Goal: Information Seeking & Learning: Compare options

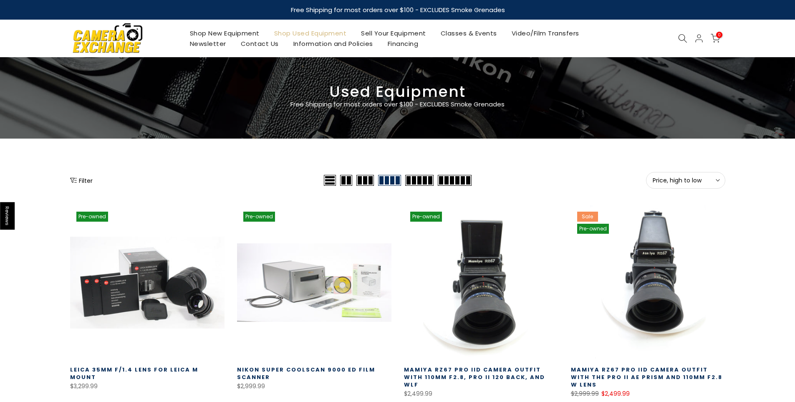
select select "********"
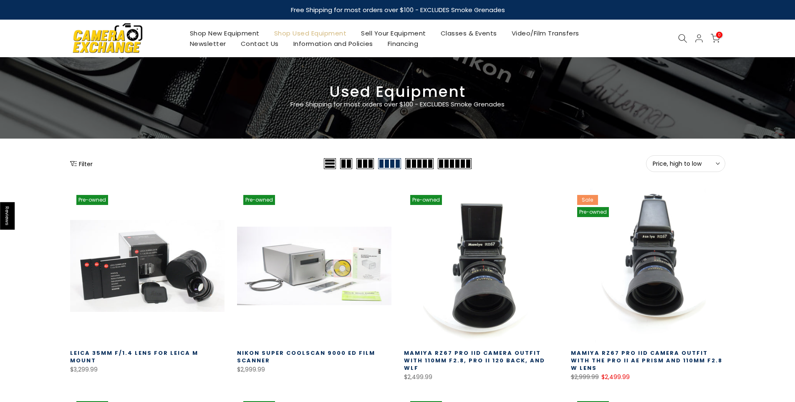
click at [682, 164] on span "Price, high to low" at bounding box center [686, 164] width 66 height 8
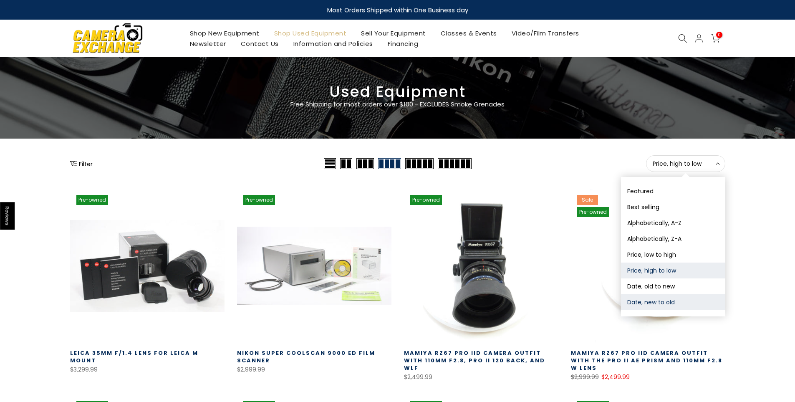
click at [644, 300] on button "Date, new to old" at bounding box center [673, 302] width 104 height 16
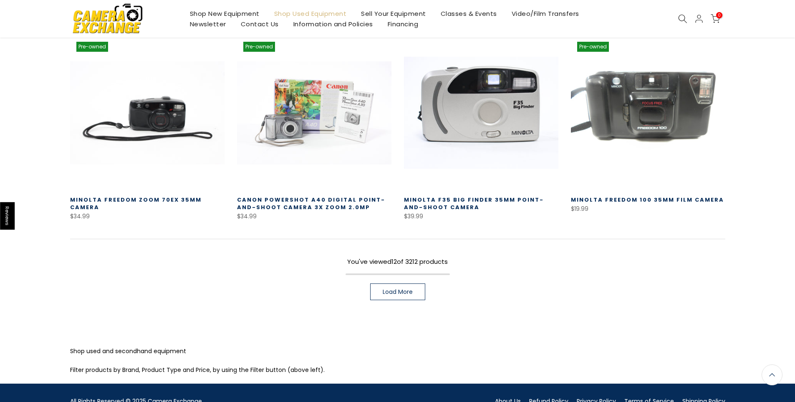
scroll to position [564, 0]
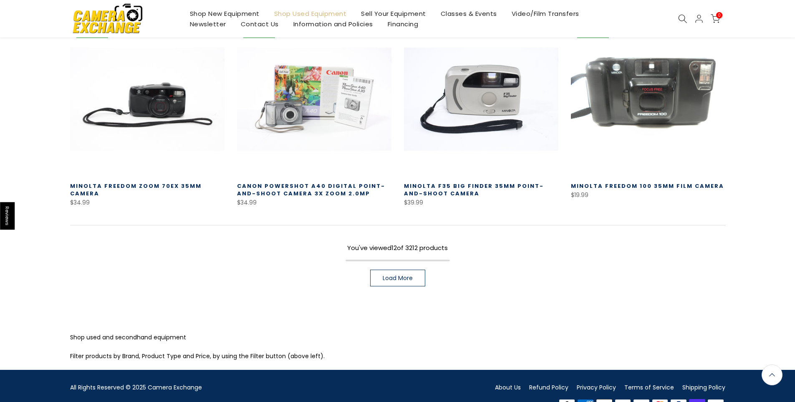
click at [390, 275] on span "Load More" at bounding box center [398, 278] width 30 height 6
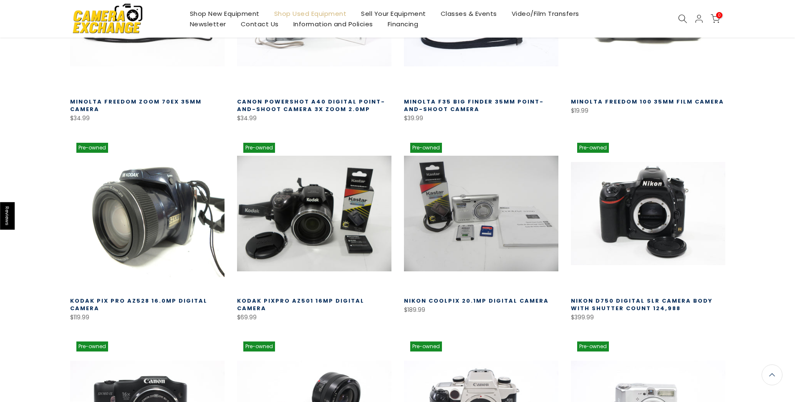
scroll to position [647, 0]
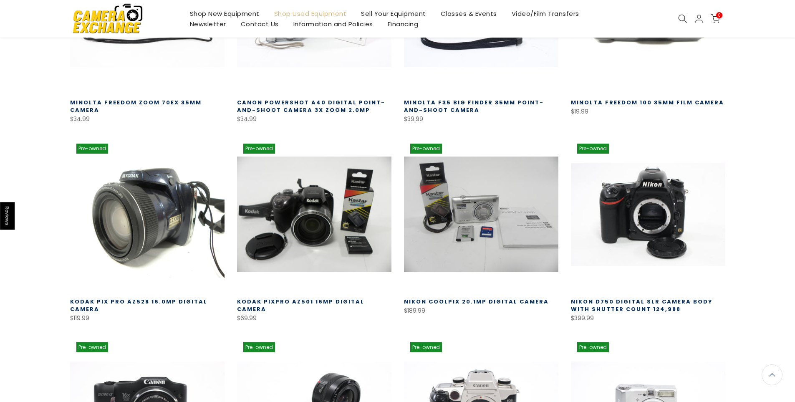
click at [185, 221] on link at bounding box center [147, 214] width 154 height 154
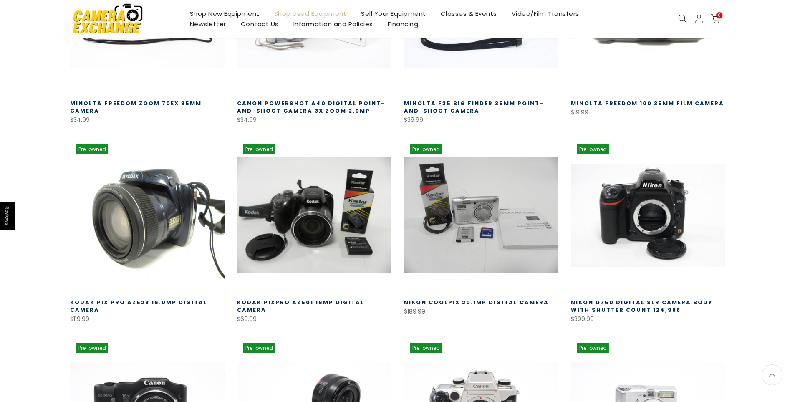
scroll to position [648, 0]
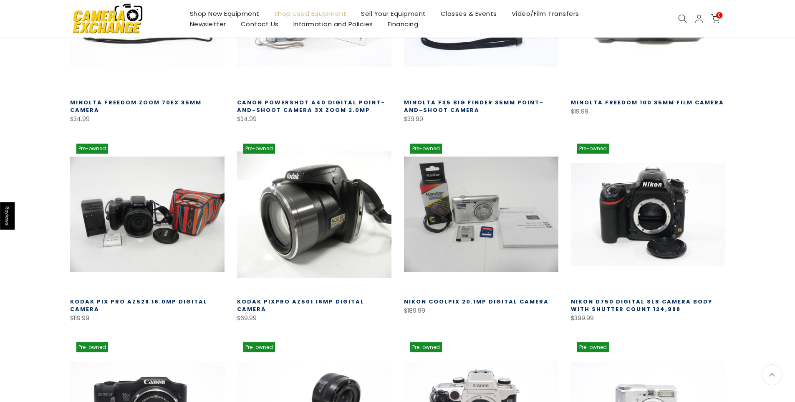
click at [316, 214] on link at bounding box center [314, 214] width 154 height 154
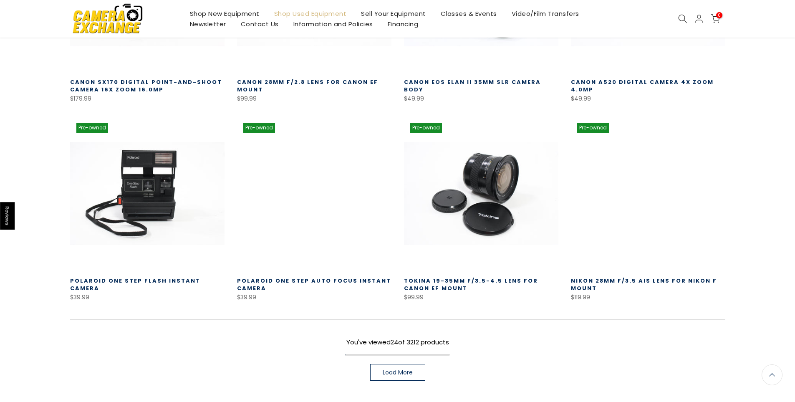
scroll to position [1064, 0]
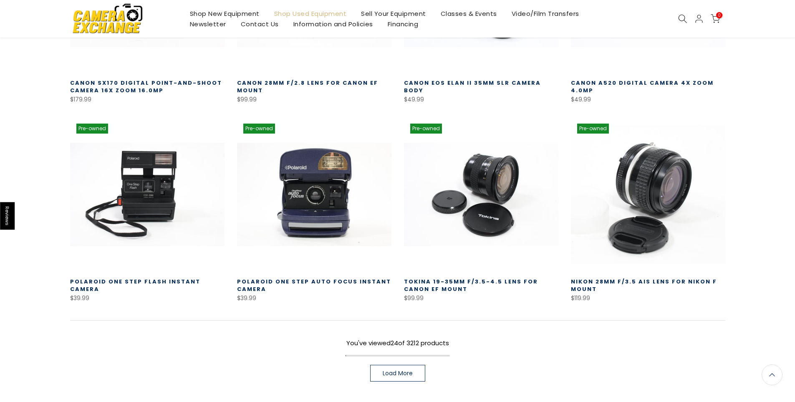
click at [388, 373] on span "Load More" at bounding box center [398, 373] width 30 height 6
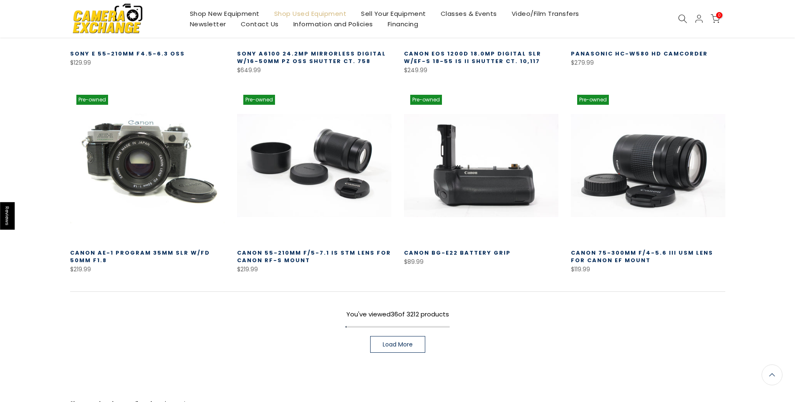
scroll to position [1690, 0]
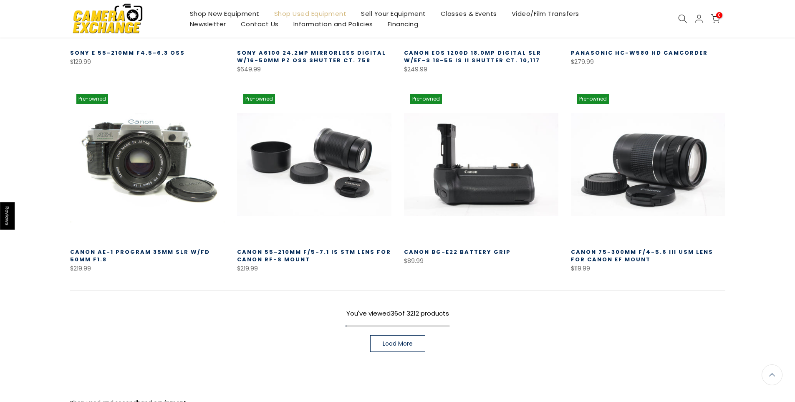
click at [383, 341] on span "Load More" at bounding box center [398, 344] width 30 height 6
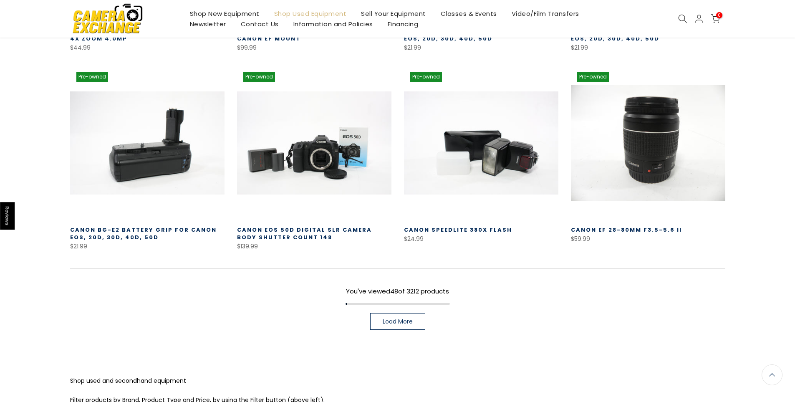
scroll to position [2374, 0]
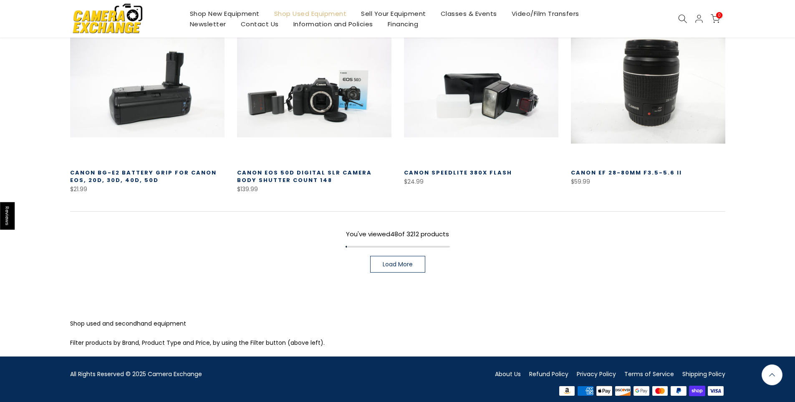
click at [384, 256] on link "Load More" at bounding box center [397, 264] width 55 height 17
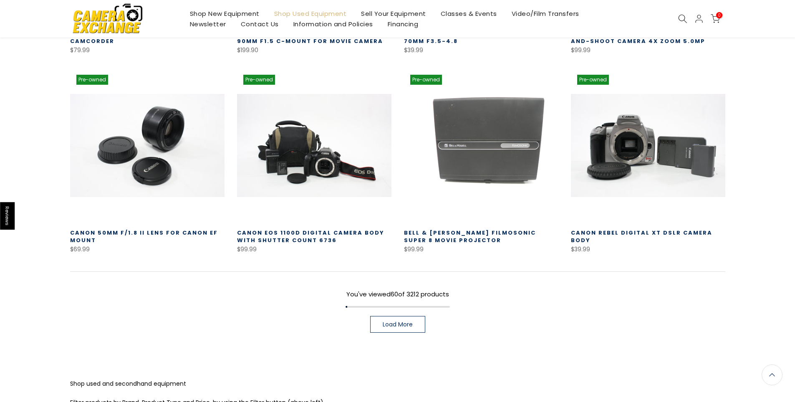
scroll to position [2958, 0]
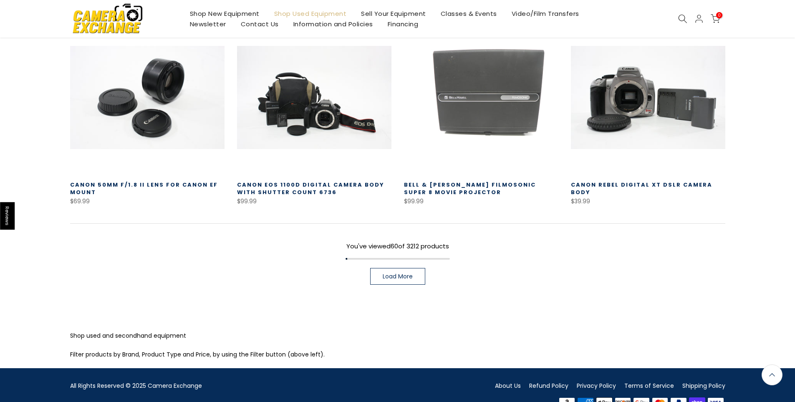
click at [376, 268] on link "Load More" at bounding box center [397, 276] width 55 height 17
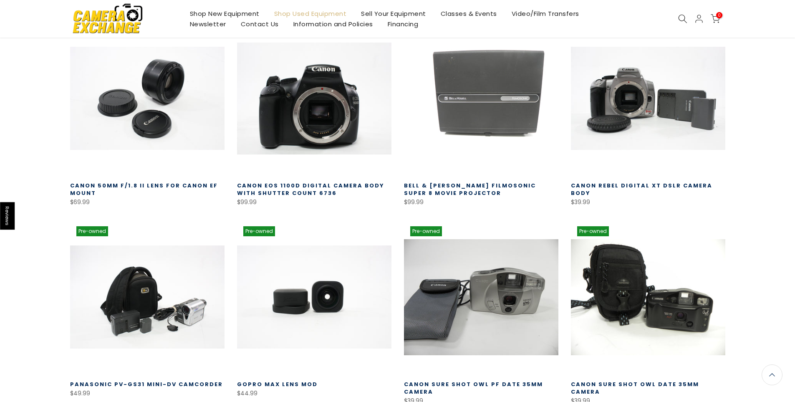
scroll to position [2958, 0]
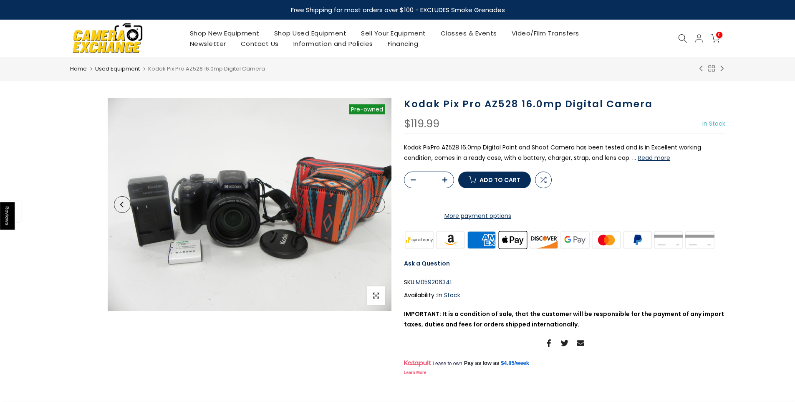
select select "********"
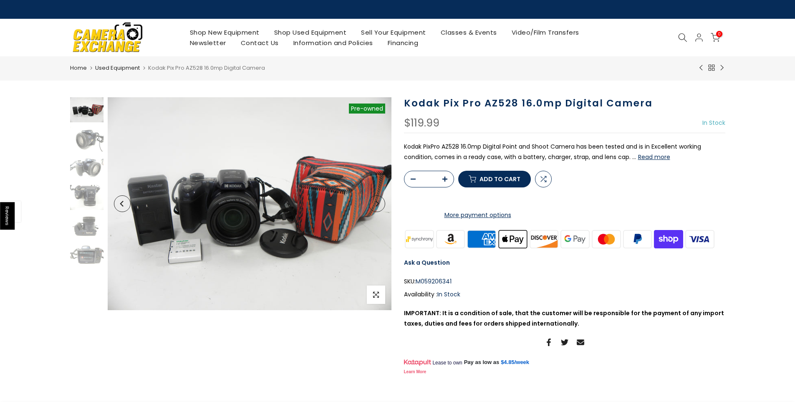
click at [651, 159] on button "Read more" at bounding box center [654, 157] width 32 height 8
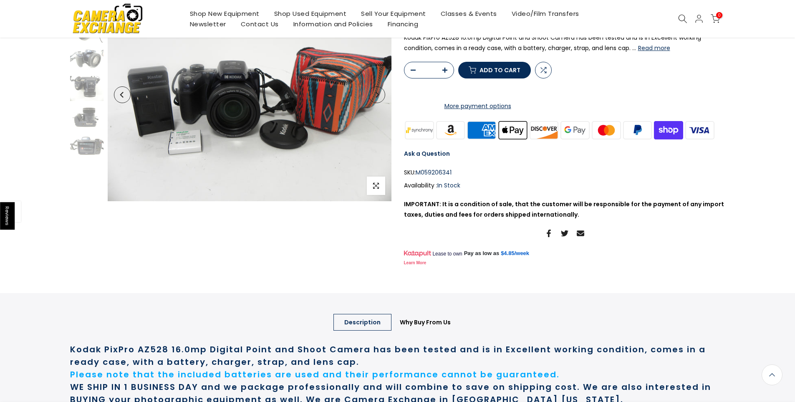
scroll to position [59, 0]
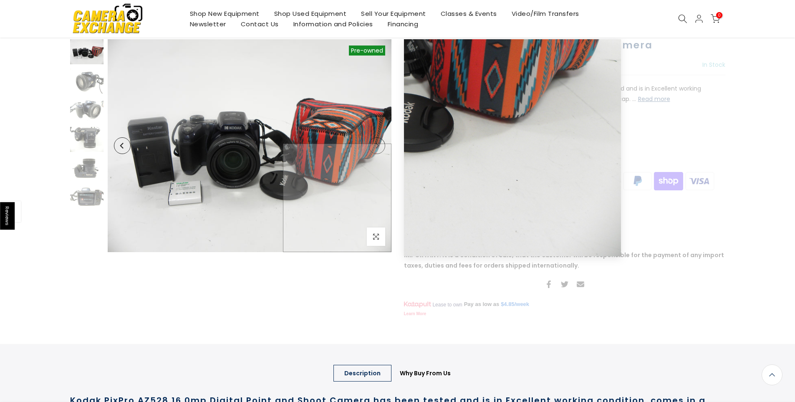
click at [376, 246] on img at bounding box center [250, 145] width 284 height 213
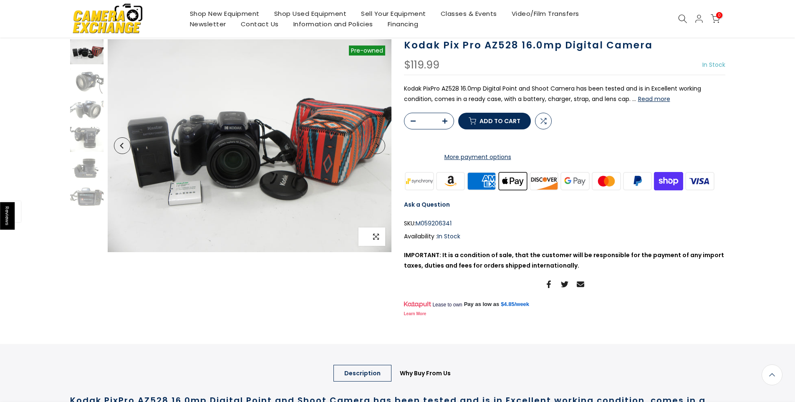
click at [377, 242] on span "button" at bounding box center [376, 236] width 18 height 18
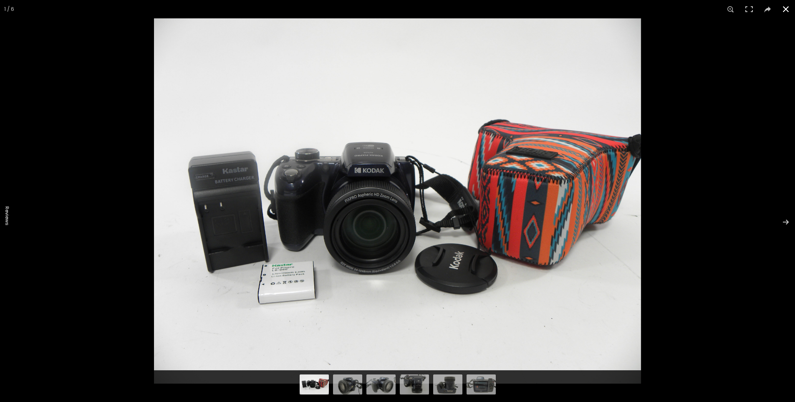
scroll to position [59, 0]
click at [790, 220] on button at bounding box center [780, 222] width 29 height 42
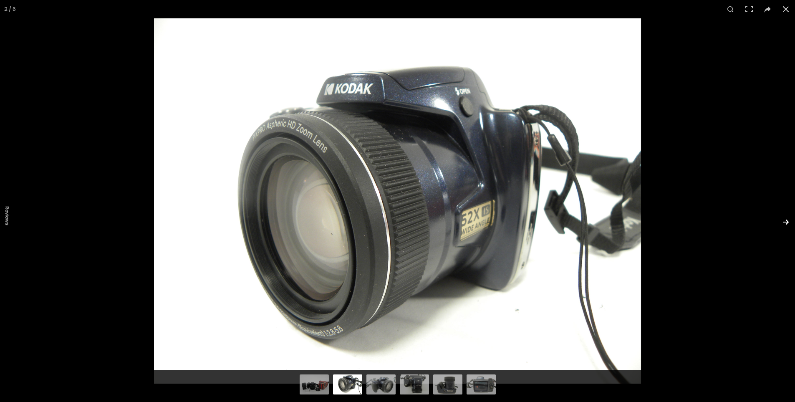
click at [790, 220] on button at bounding box center [780, 222] width 29 height 42
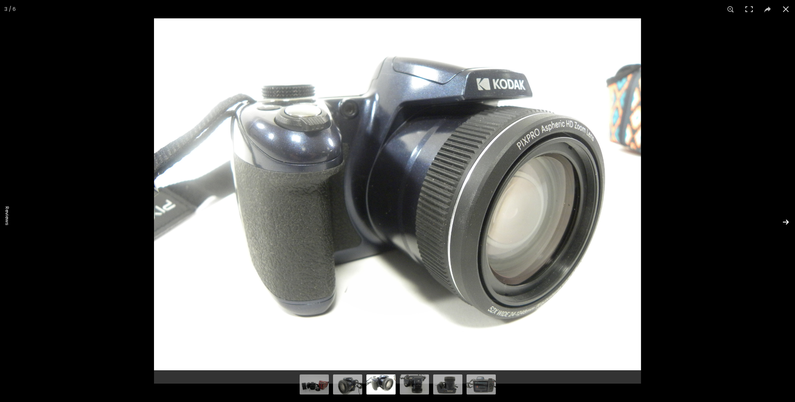
scroll to position [58, 0]
click at [790, 220] on button at bounding box center [780, 222] width 29 height 42
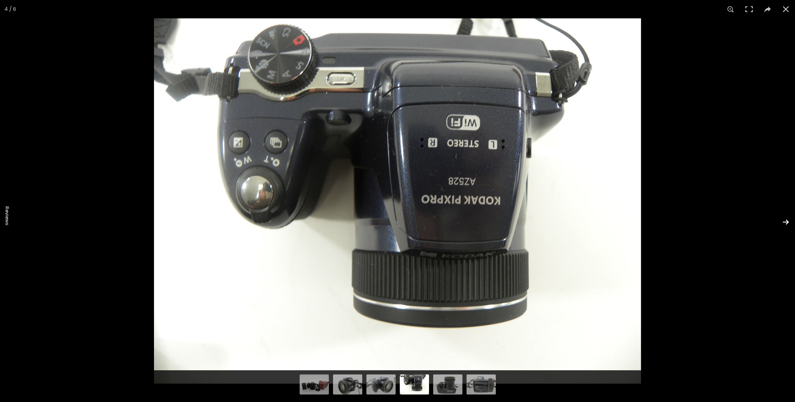
scroll to position [59, 0]
click at [790, 220] on button at bounding box center [780, 222] width 29 height 42
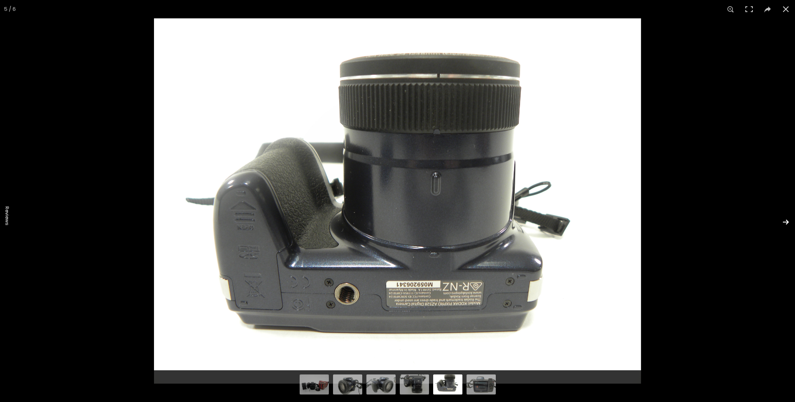
click at [790, 220] on button at bounding box center [780, 222] width 29 height 42
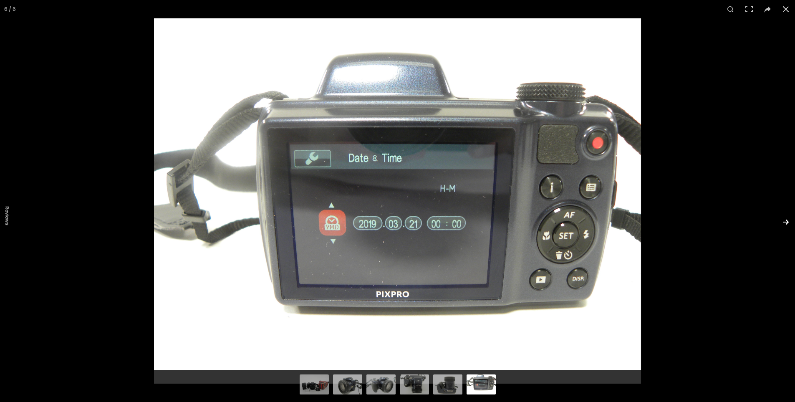
click at [790, 220] on button at bounding box center [780, 222] width 29 height 42
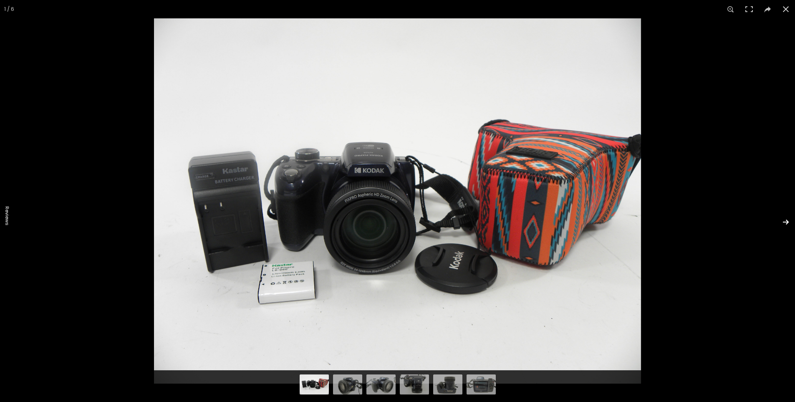
scroll to position [58, 0]
click at [790, 220] on button at bounding box center [780, 222] width 29 height 42
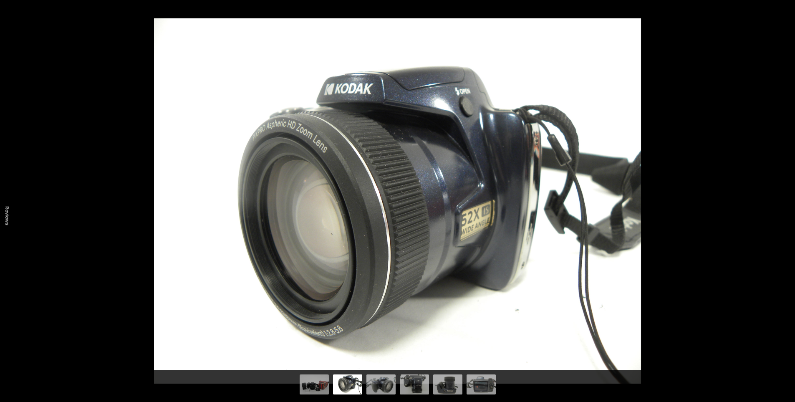
click at [790, 220] on button at bounding box center [780, 222] width 29 height 42
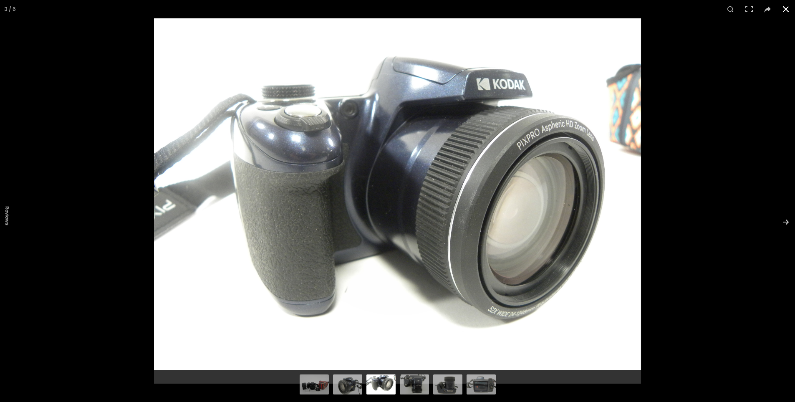
scroll to position [59, 0]
click at [788, 12] on button at bounding box center [786, 9] width 18 height 18
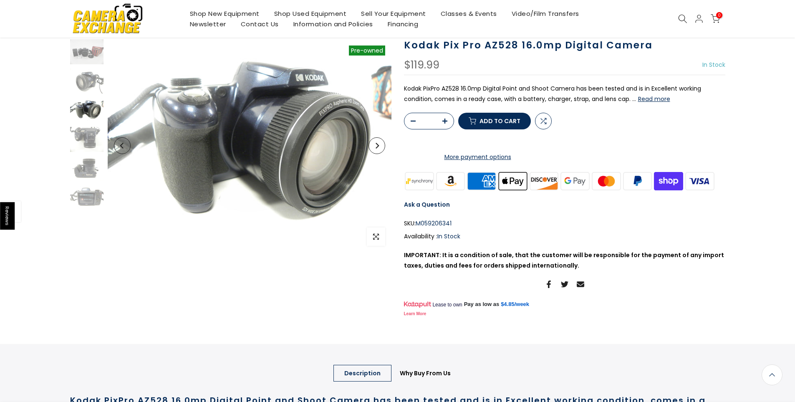
drag, startPoint x: 725, startPoint y: 118, endPoint x: 717, endPoint y: 109, distance: 12.7
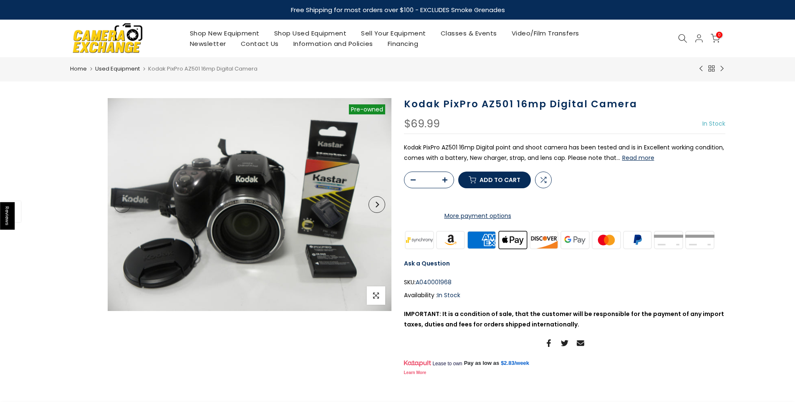
select select "********"
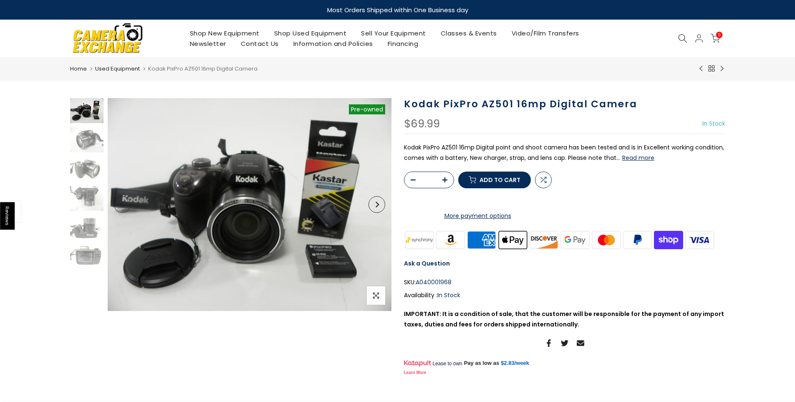
click at [373, 211] on button "Next" at bounding box center [377, 204] width 17 height 17
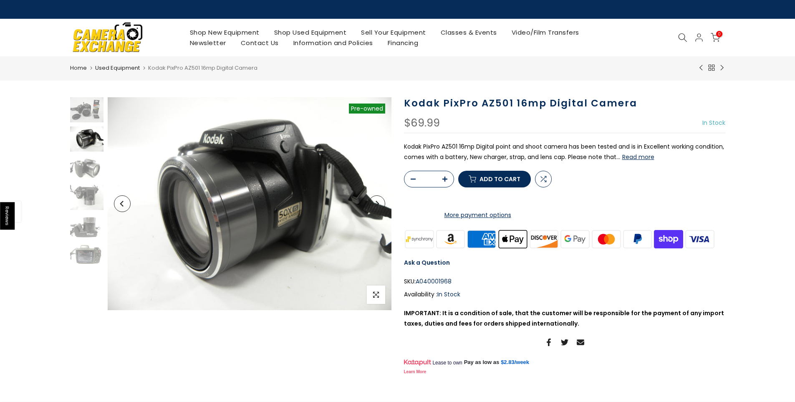
click at [373, 211] on button "Next" at bounding box center [377, 203] width 17 height 17
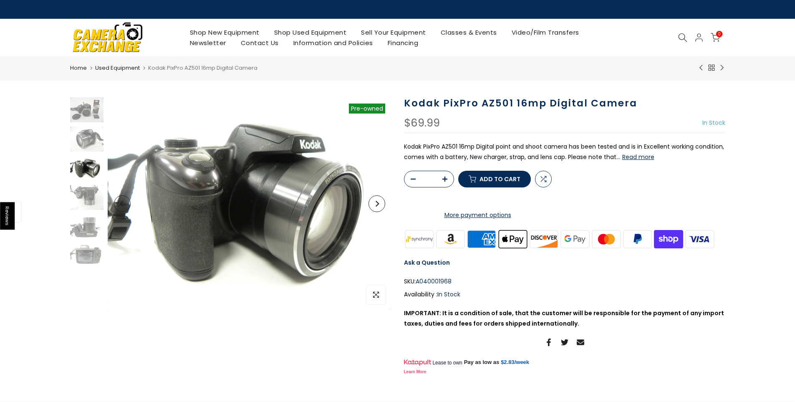
click at [373, 211] on button "Next" at bounding box center [377, 203] width 17 height 17
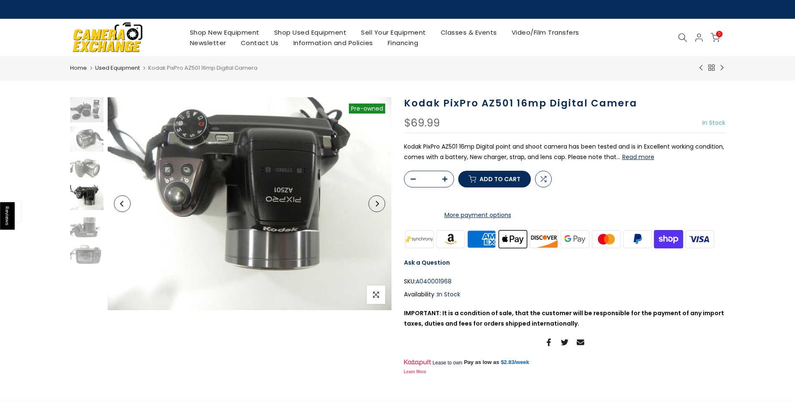
click at [373, 211] on button "Next" at bounding box center [377, 203] width 17 height 17
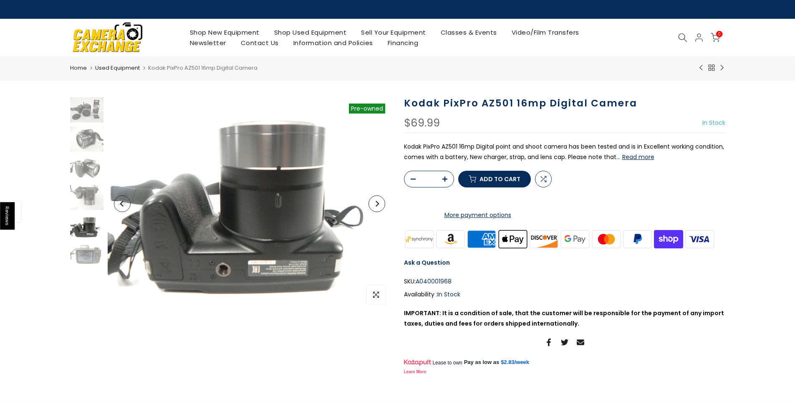
click at [373, 211] on button "Next" at bounding box center [377, 203] width 17 height 17
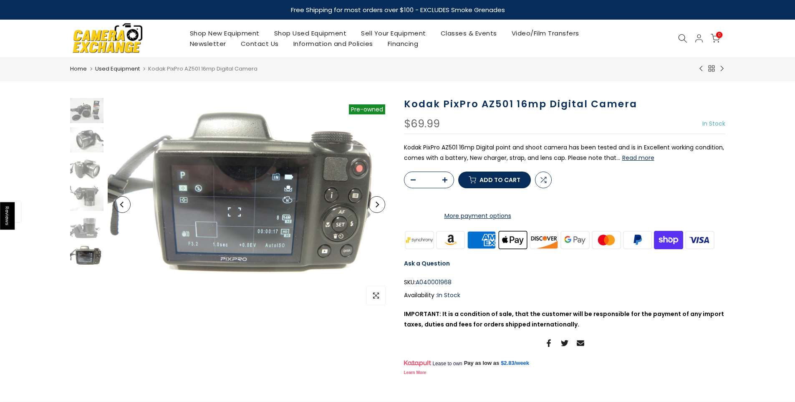
click at [373, 211] on button "Next" at bounding box center [377, 204] width 17 height 17
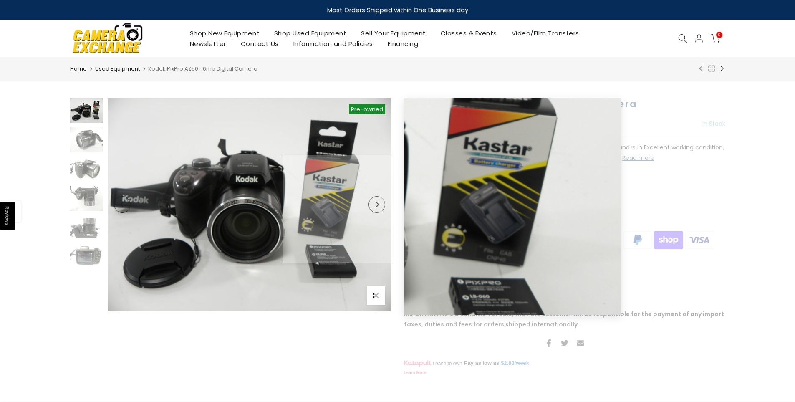
drag, startPoint x: 358, startPoint y: 212, endPoint x: 358, endPoint y: 207, distance: 5.0
